Goal: Check status: Check status

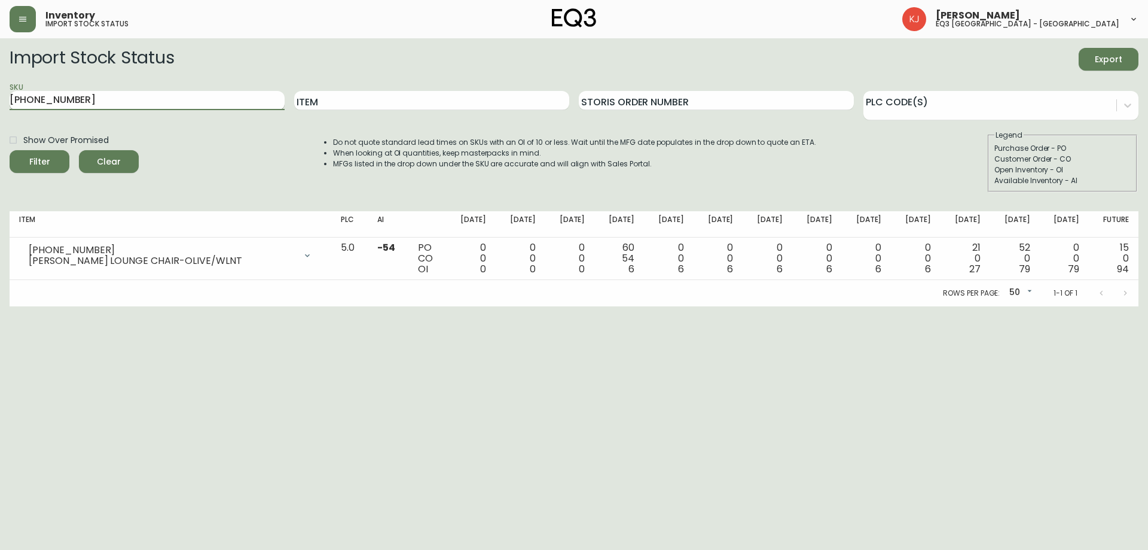
click at [146, 99] on input "[PHONE_NUMBER]" at bounding box center [147, 100] width 275 height 19
type input "3"
click at [10, 150] on button "Filter" at bounding box center [40, 161] width 60 height 23
click at [99, 102] on input "[PHONE_NUMBER]" at bounding box center [147, 100] width 275 height 19
type input "3"
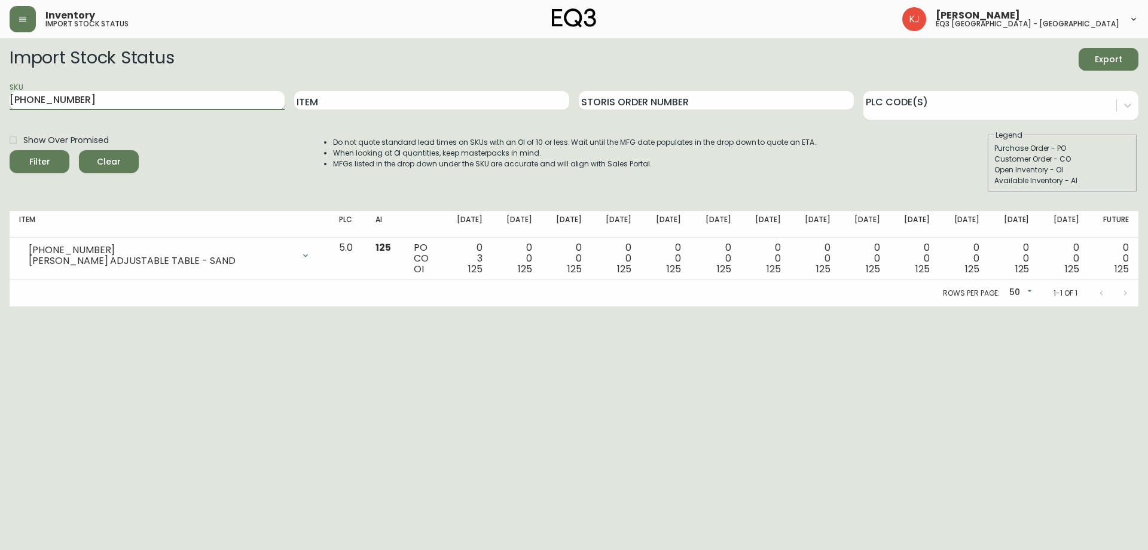
type input "[PHONE_NUMBER]"
click at [10, 150] on button "Filter" at bounding box center [40, 161] width 60 height 23
